Goal: Information Seeking & Learning: Learn about a topic

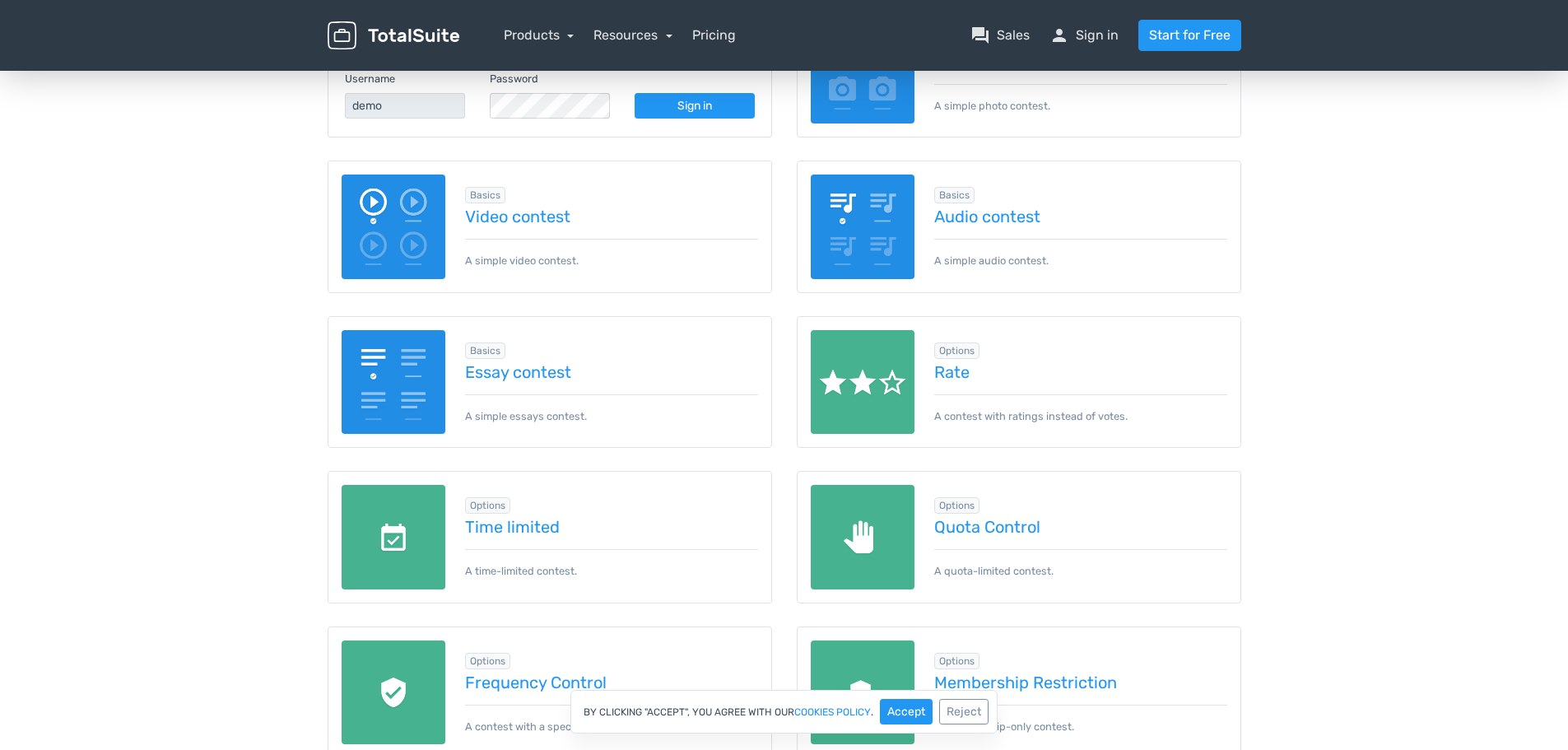
scroll to position [165, 0]
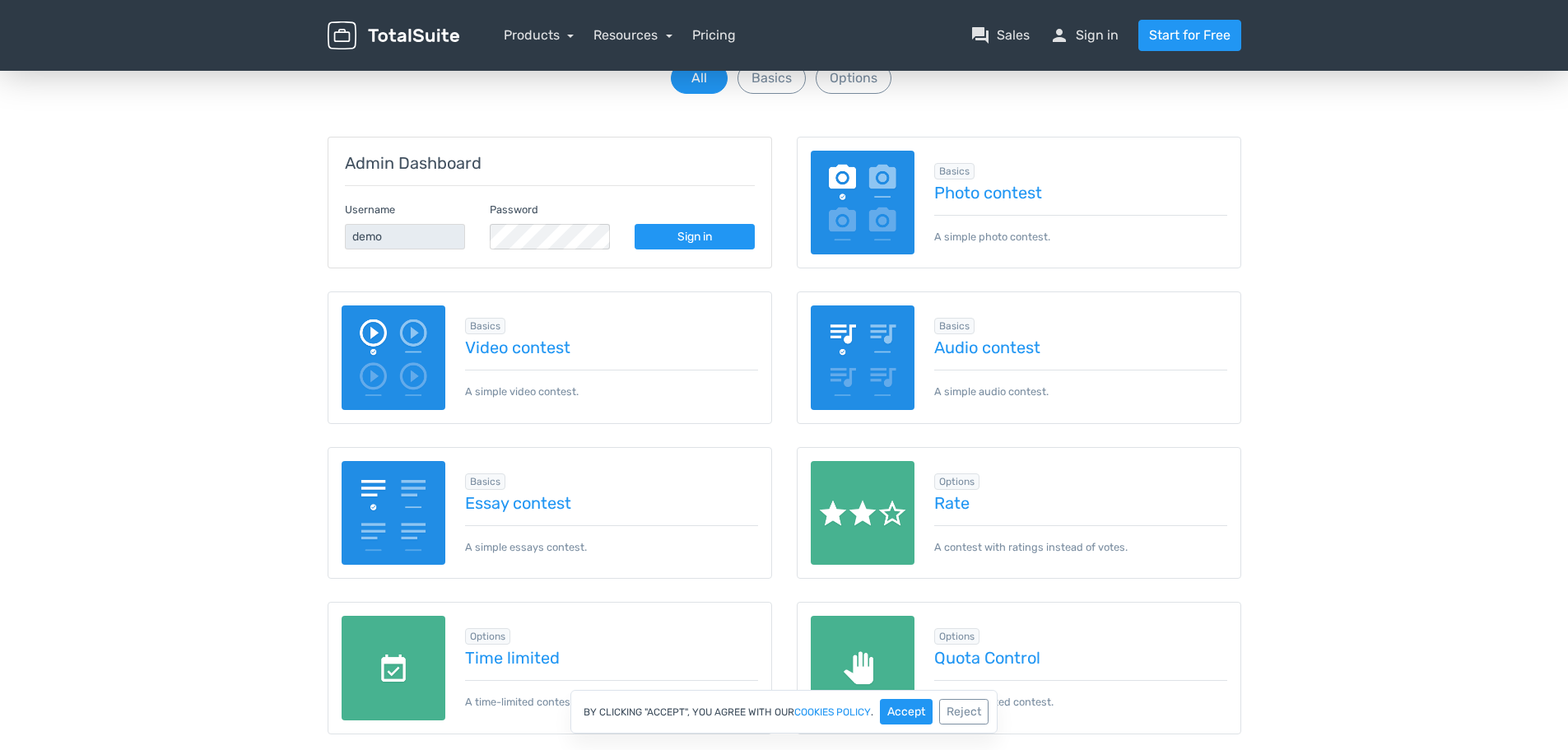
click at [880, 198] on img at bounding box center [863, 203] width 105 height 105
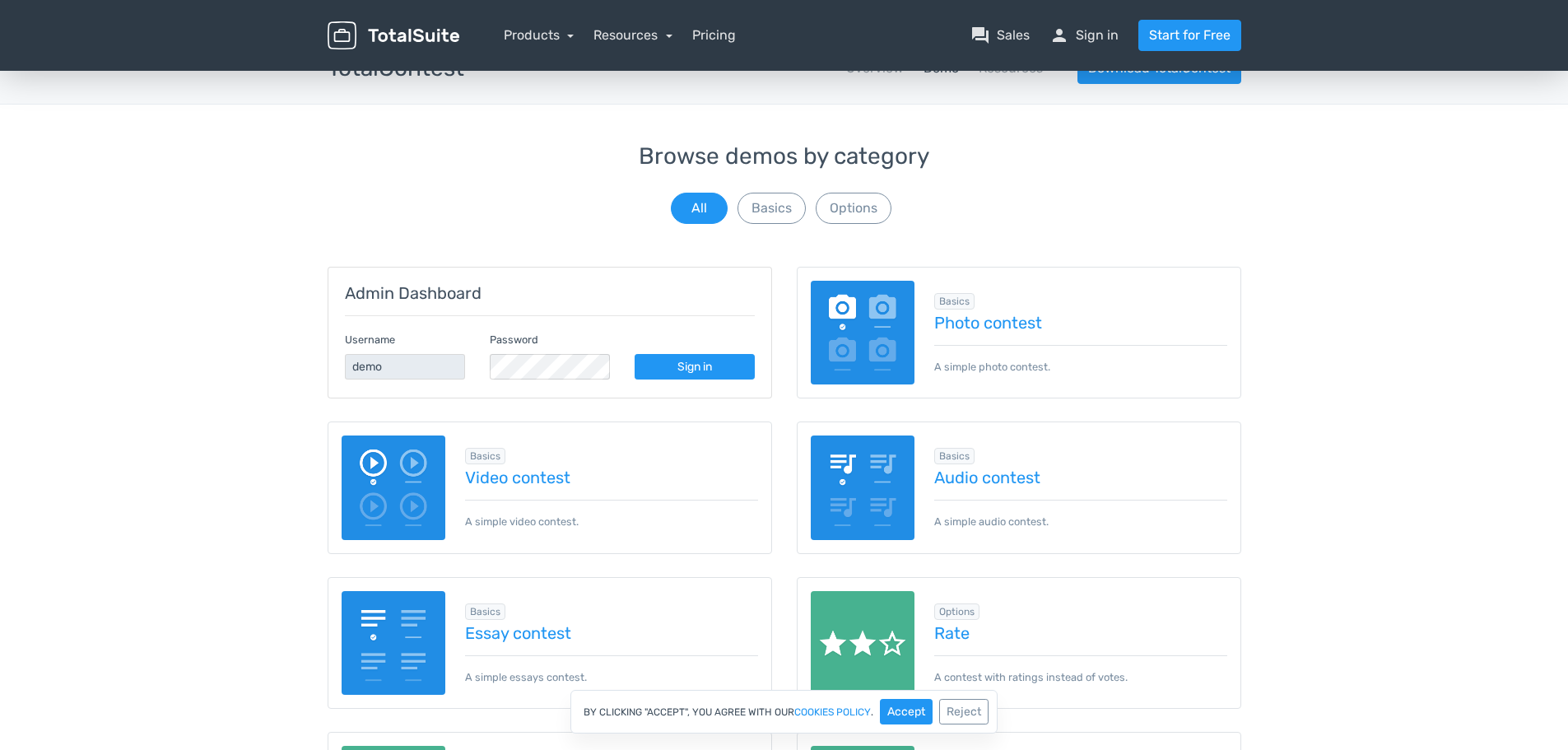
scroll to position [0, 0]
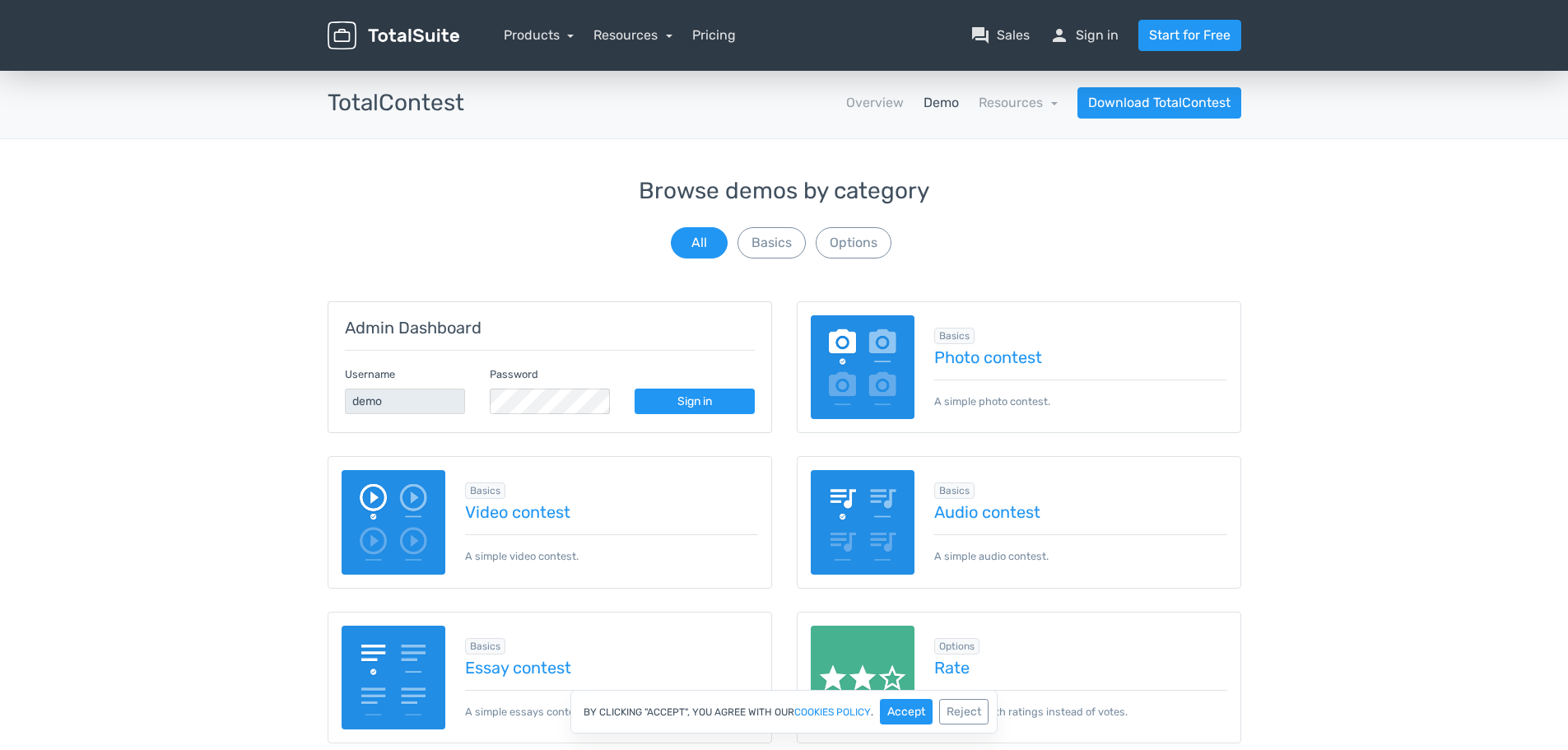
click at [400, 35] on img at bounding box center [394, 35] width 132 height 29
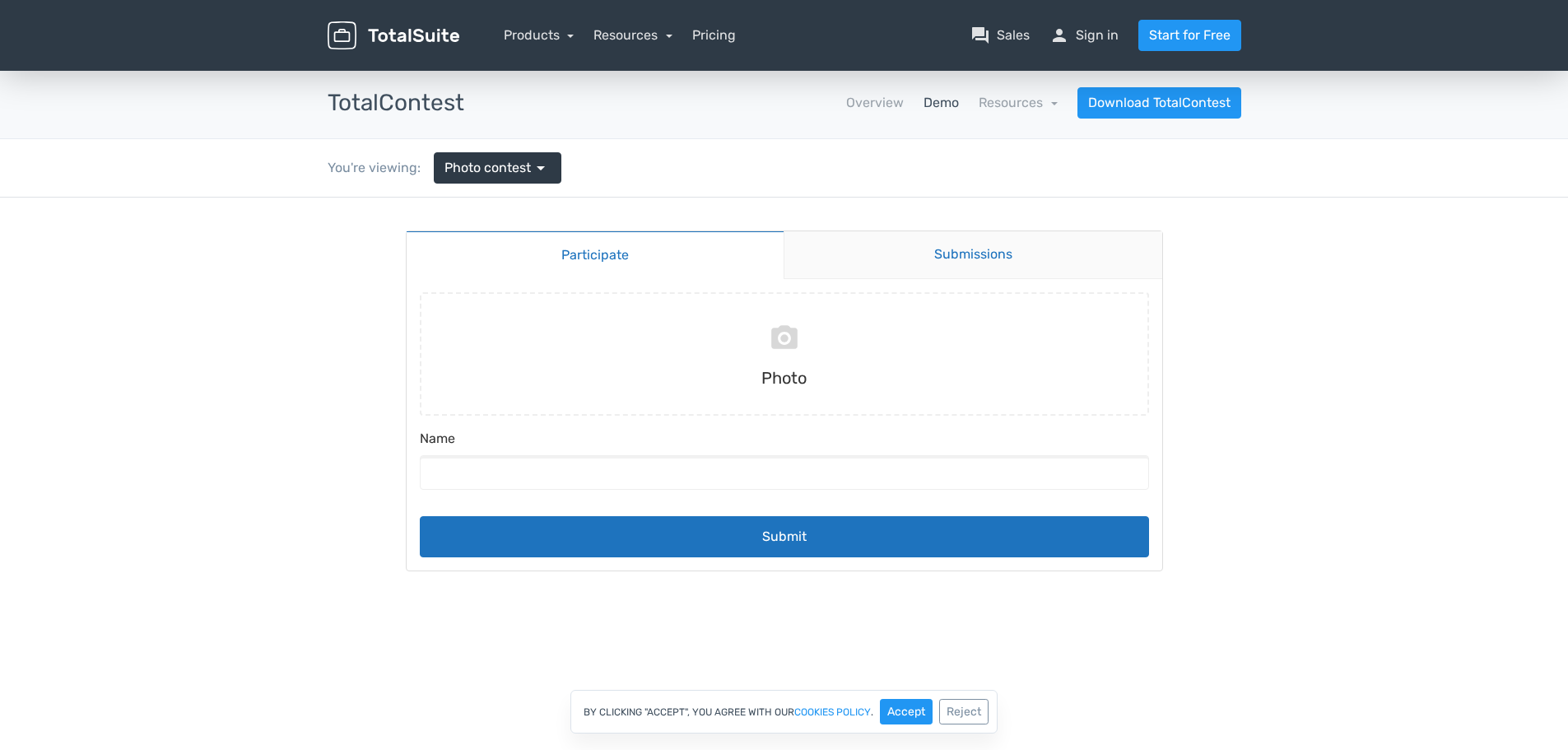
click at [959, 254] on link "Submissions" at bounding box center [973, 255] width 379 height 48
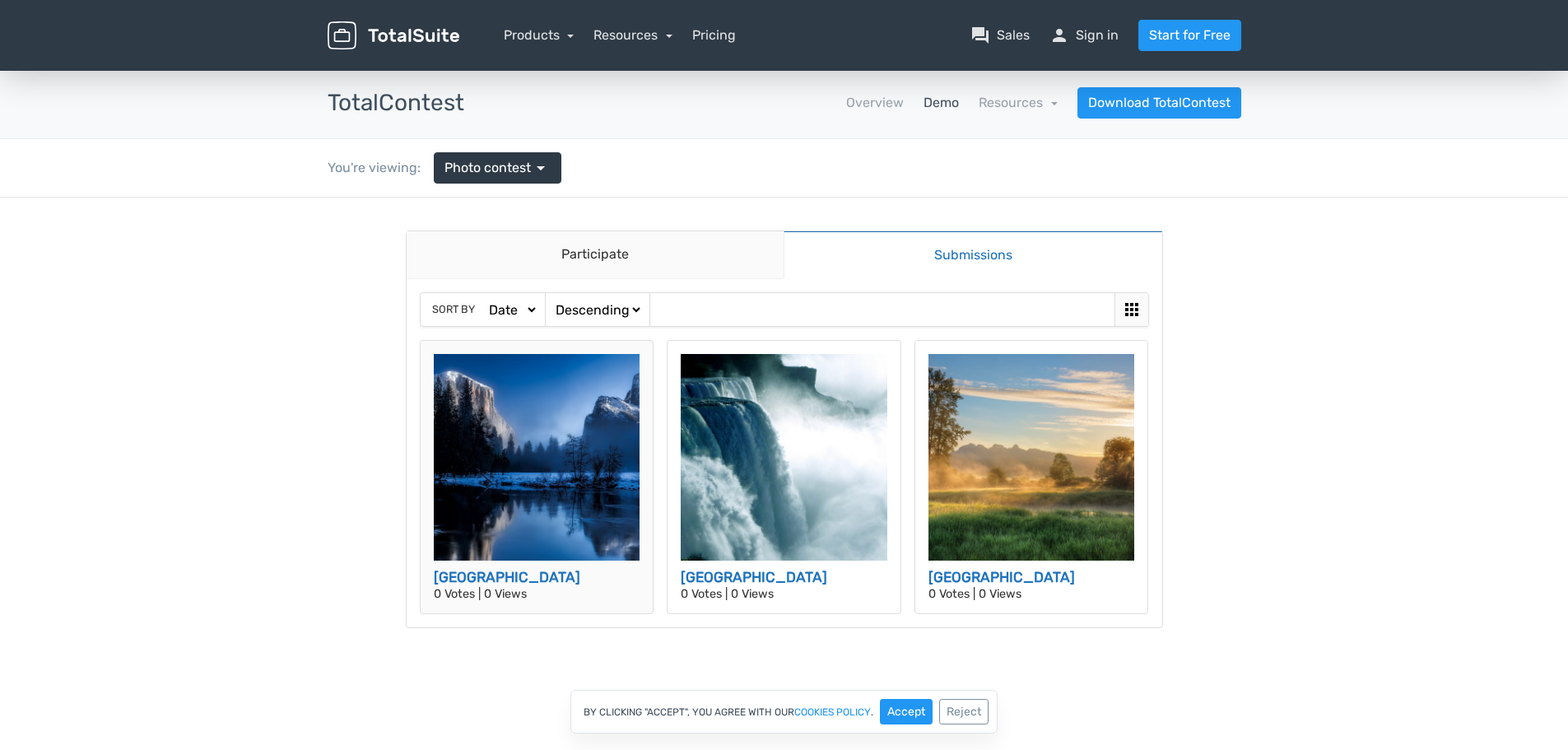
click at [519, 511] on img at bounding box center [537, 457] width 207 height 207
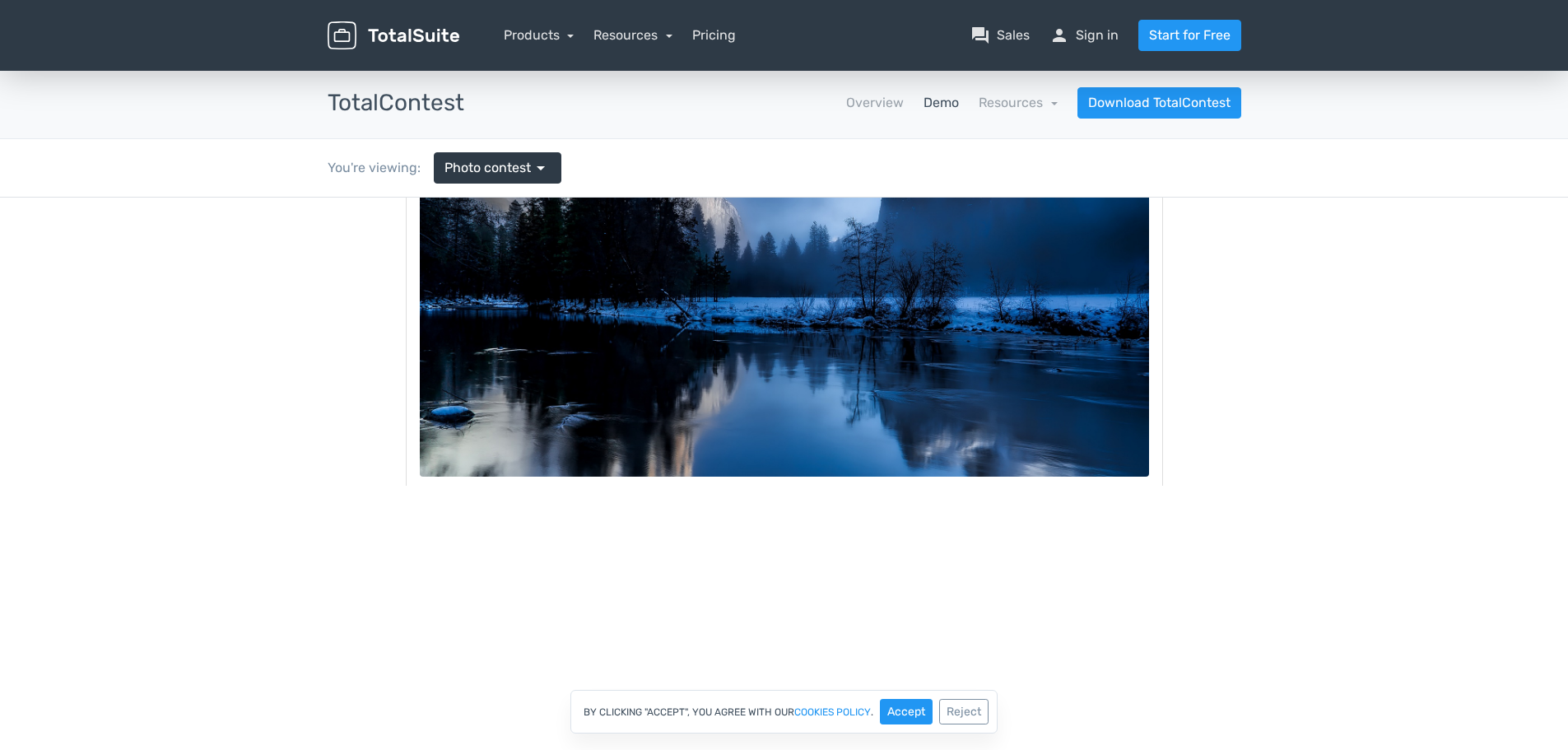
scroll to position [329, 0]
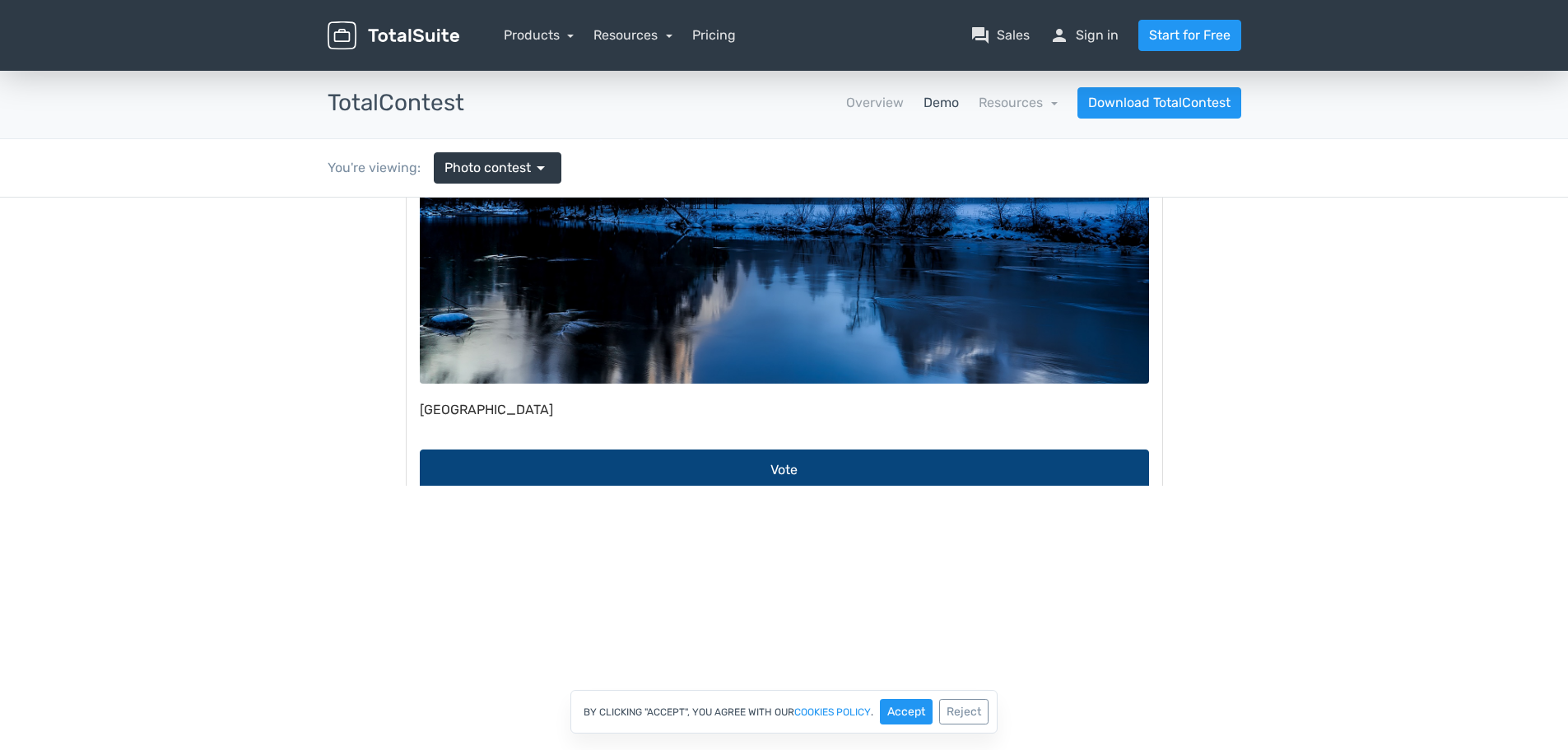
click at [764, 470] on button "Vote" at bounding box center [785, 470] width 730 height 41
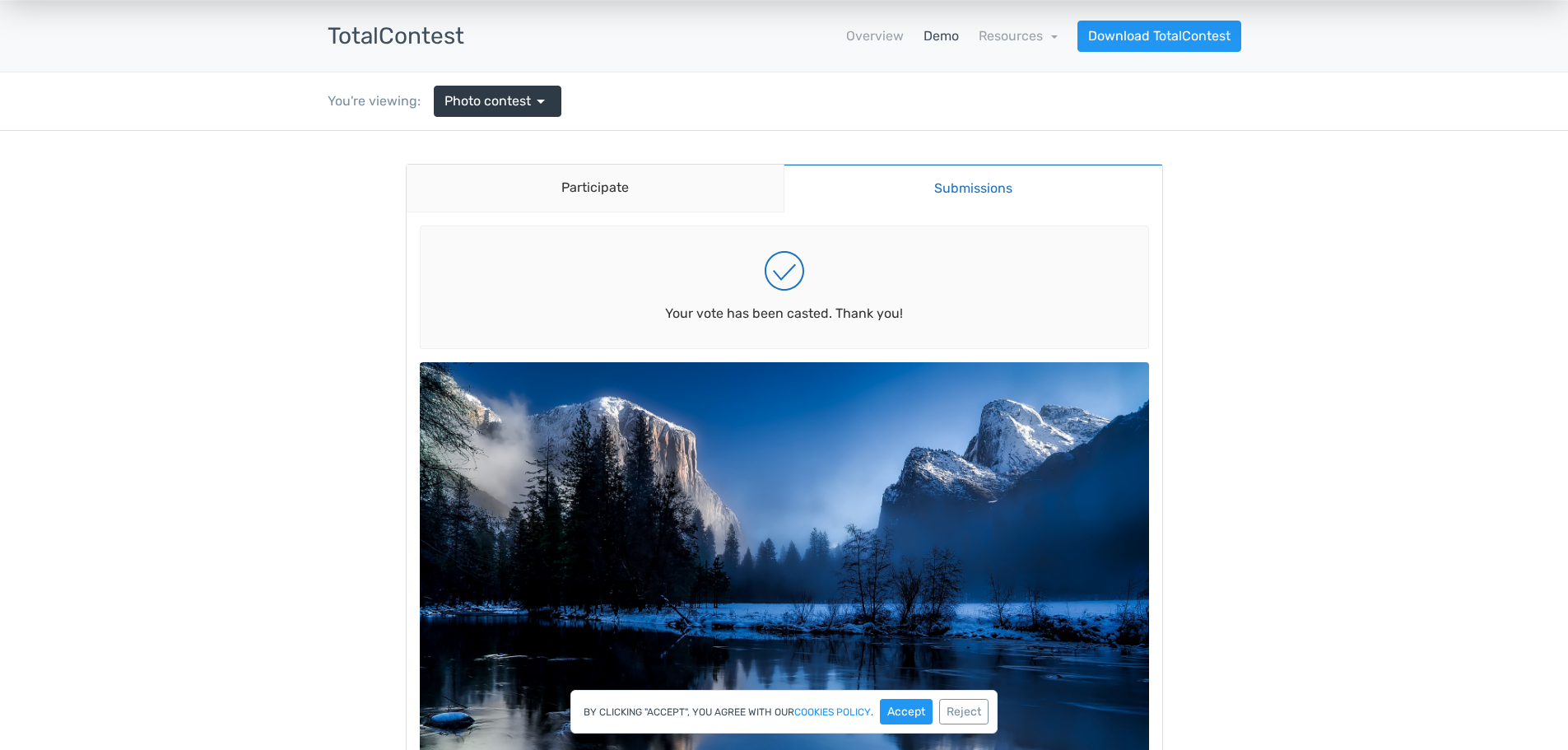
scroll to position [0, 0]
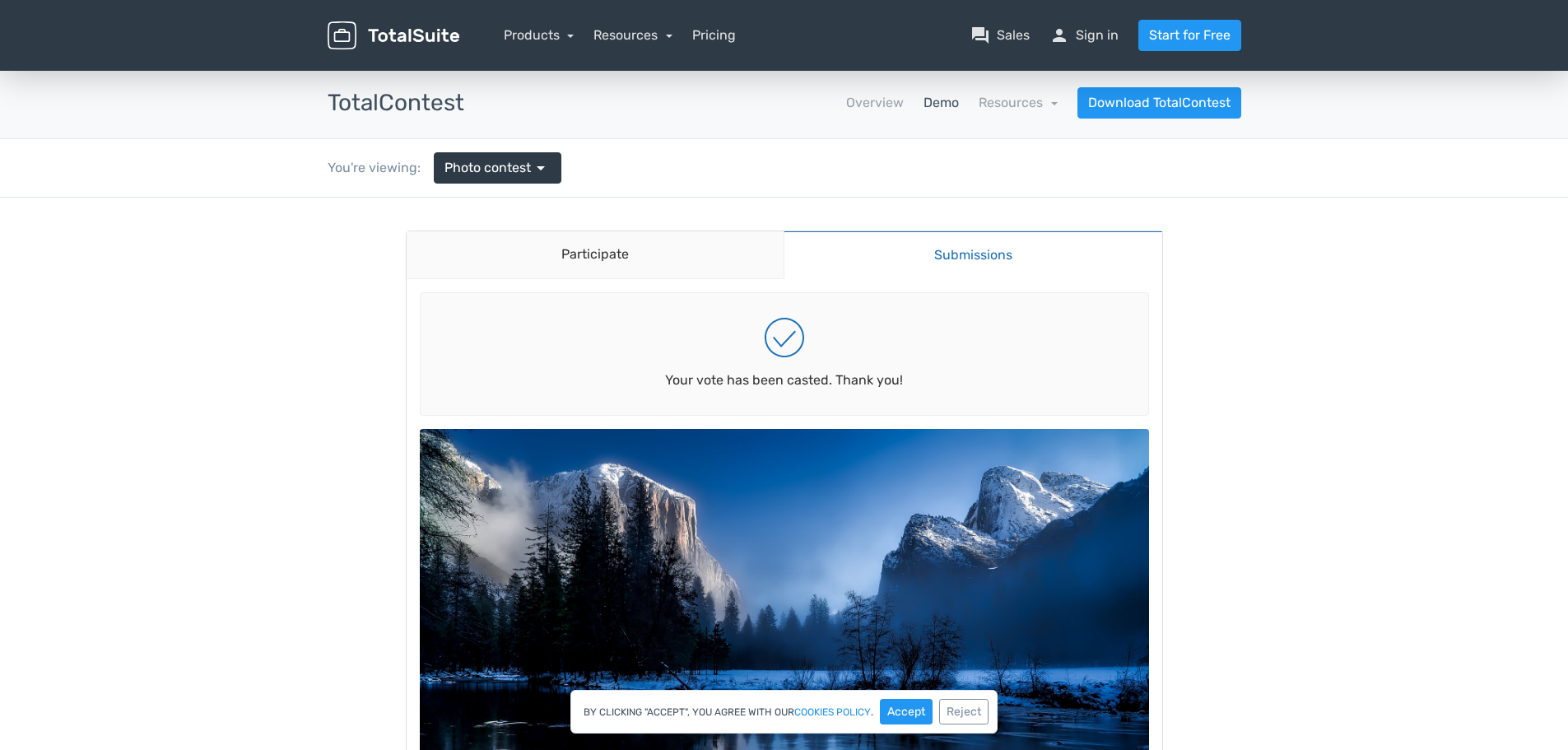
click at [966, 253] on link "Submissions" at bounding box center [973, 254] width 379 height 49
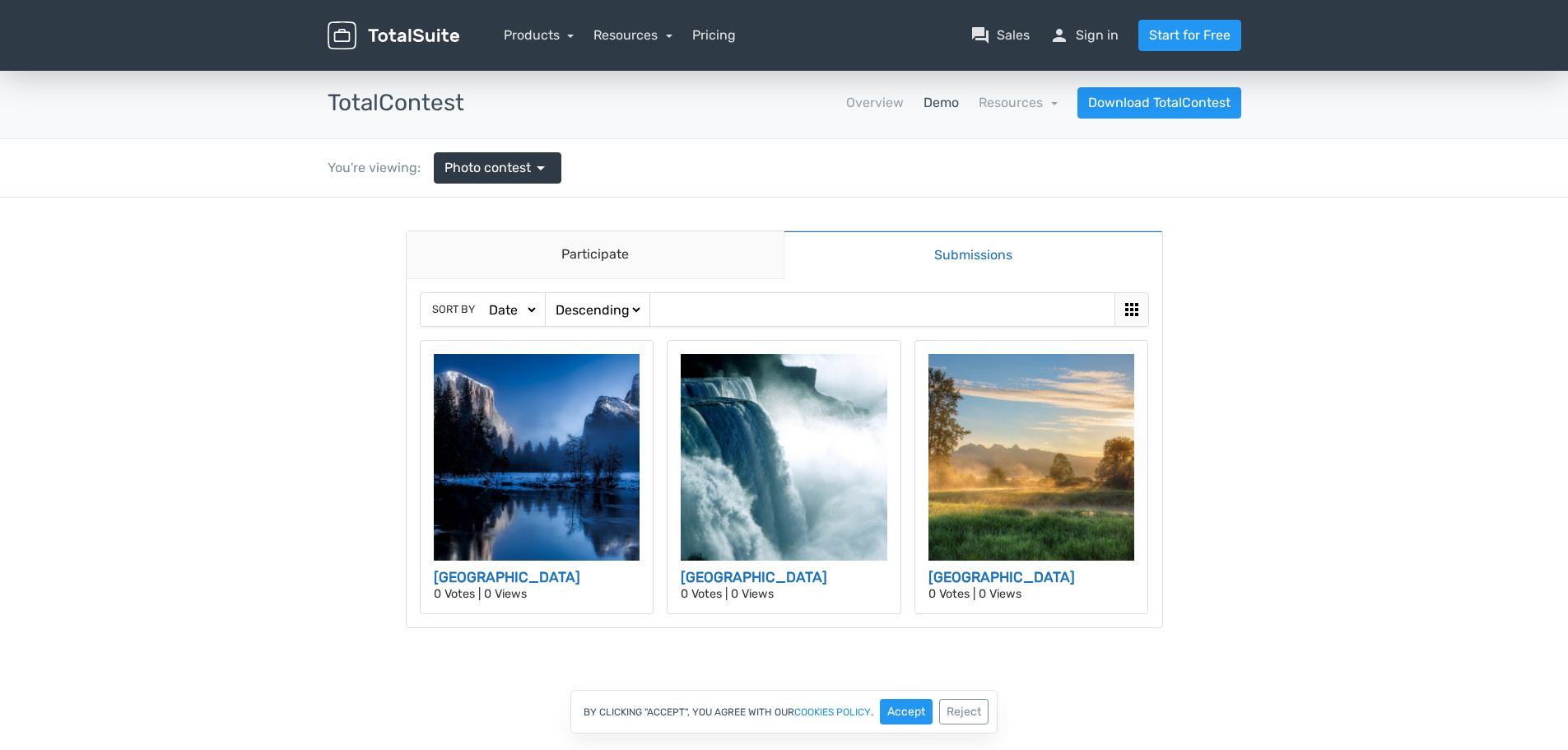
click at [410, 30] on img at bounding box center [394, 35] width 132 height 29
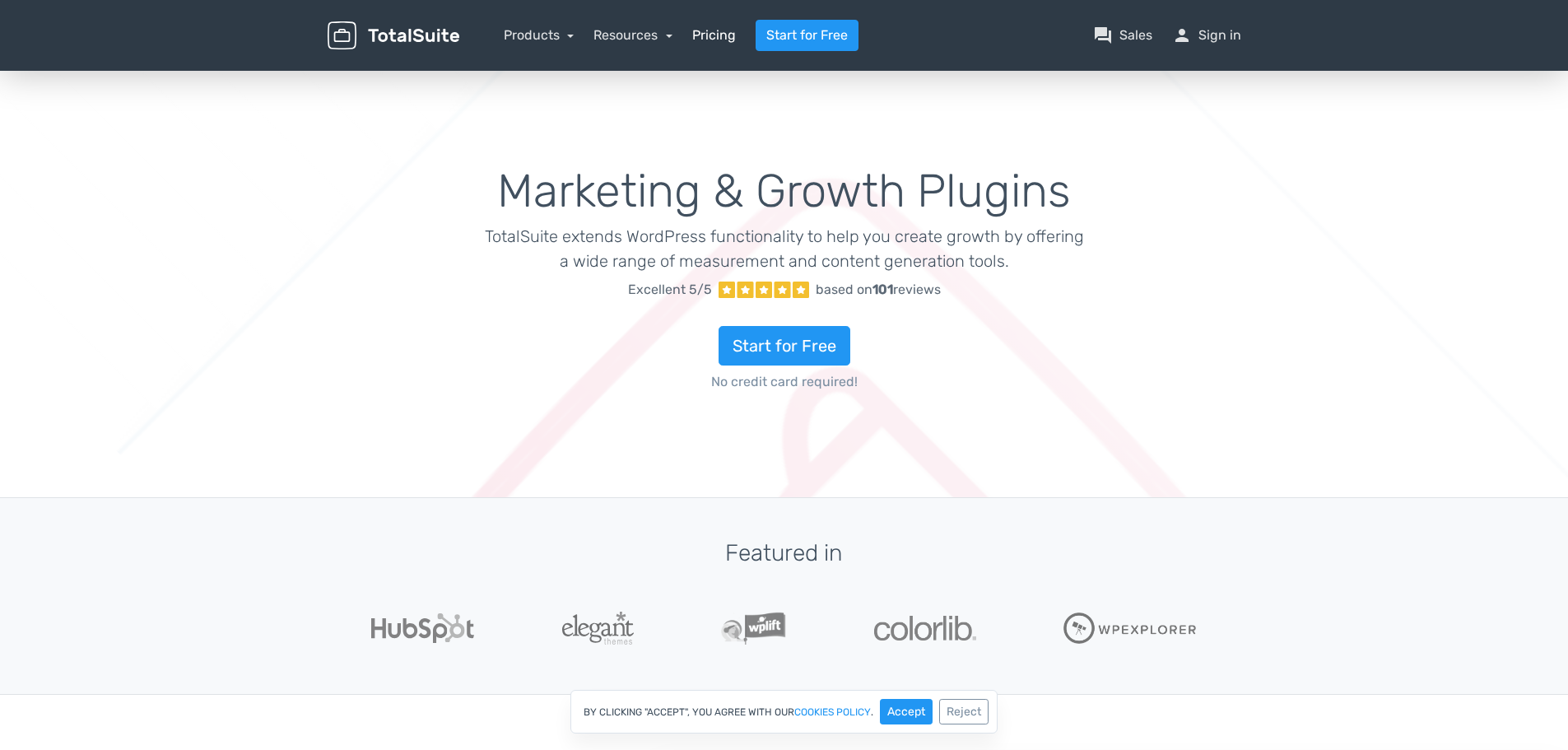
click at [709, 32] on link "Pricing" at bounding box center [714, 35] width 44 height 20
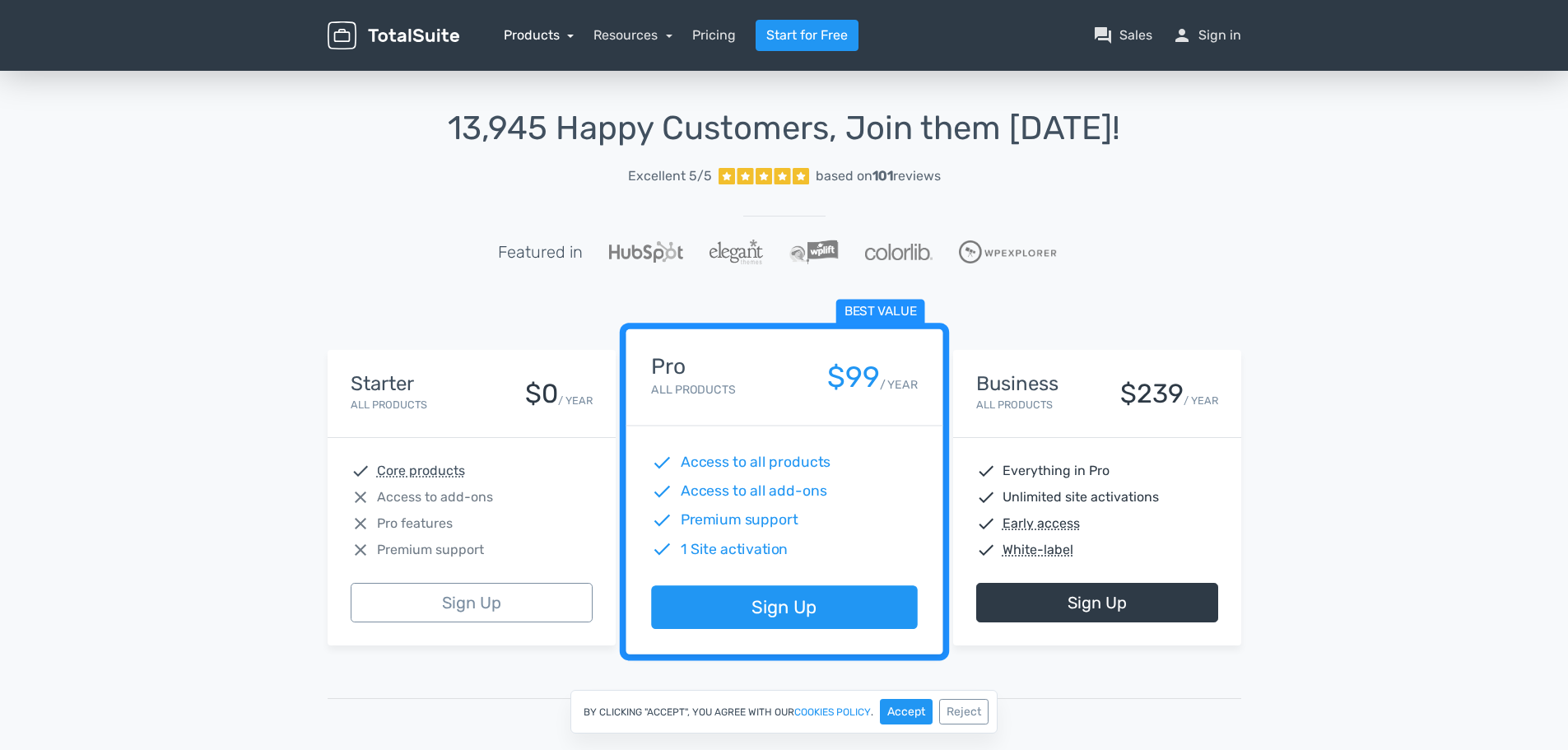
click at [533, 38] on link "Products" at bounding box center [539, 35] width 71 height 16
